Goal: Task Accomplishment & Management: Use online tool/utility

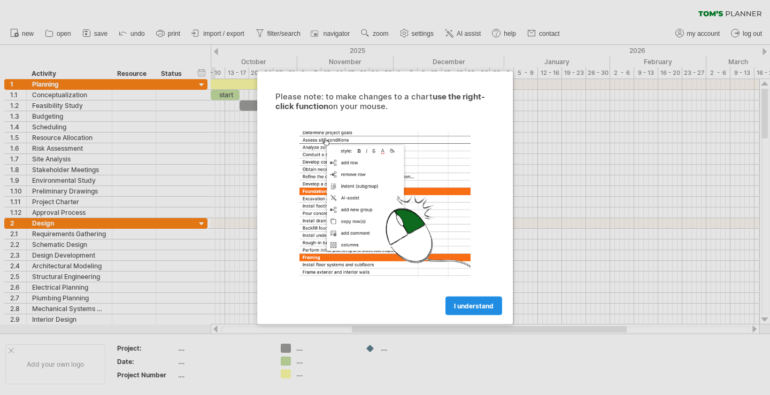
drag, startPoint x: 0, startPoint y: 0, endPoint x: 484, endPoint y: 301, distance: 569.5
click at [484, 301] on link "I understand" at bounding box center [474, 305] width 57 height 19
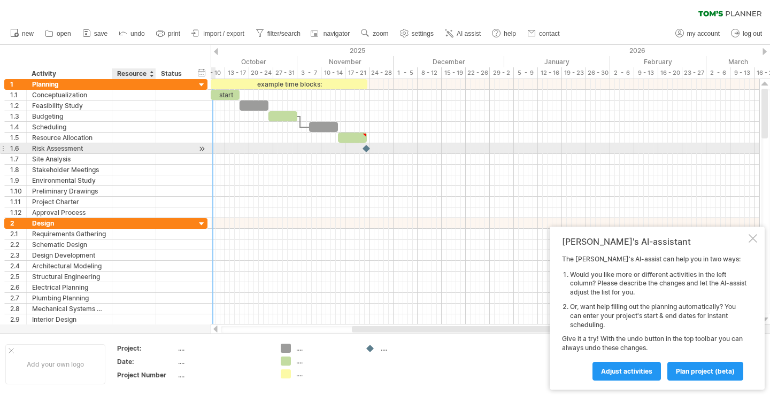
click at [154, 148] on div at bounding box center [154, 148] width 5 height 11
click at [233, 145] on div at bounding box center [485, 148] width 549 height 11
click at [170, 145] on div at bounding box center [174, 148] width 24 height 10
click at [199, 146] on div at bounding box center [202, 148] width 10 height 11
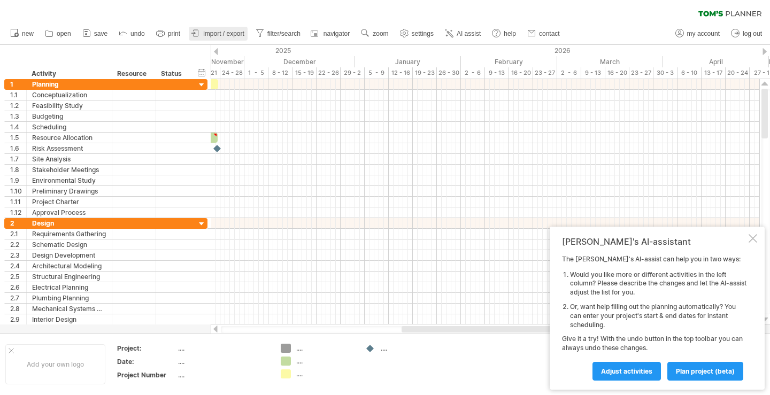
click at [216, 32] on span "import / export" at bounding box center [223, 33] width 41 height 7
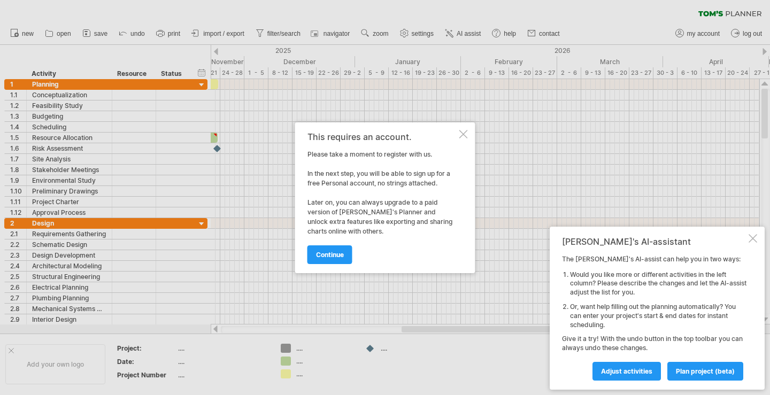
click at [466, 134] on div at bounding box center [464, 134] width 9 height 9
